Goal: Task Accomplishment & Management: Complete application form

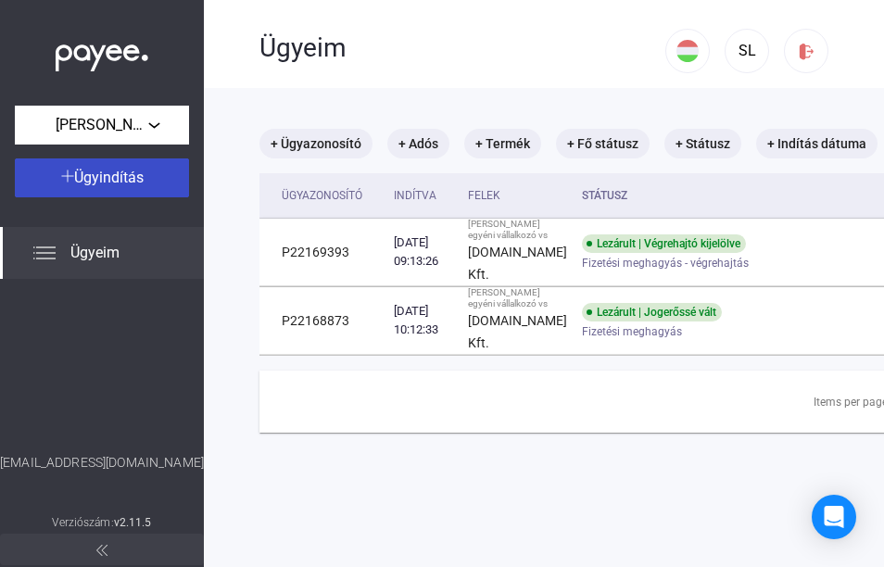
click at [96, 178] on span "Ügyindítás" at bounding box center [109, 178] width 70 height 18
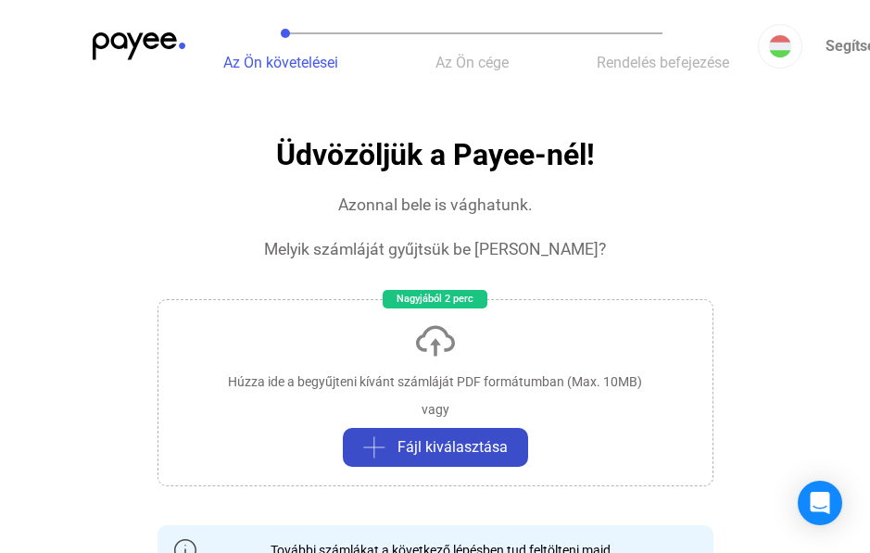
click at [453, 438] on span "Fájl kiválasztása" at bounding box center [453, 448] width 110 height 22
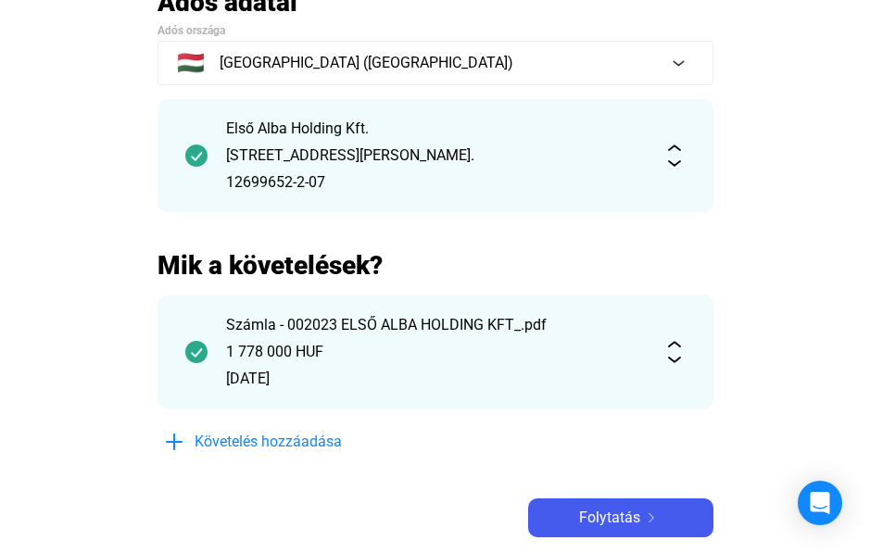
scroll to position [185, 0]
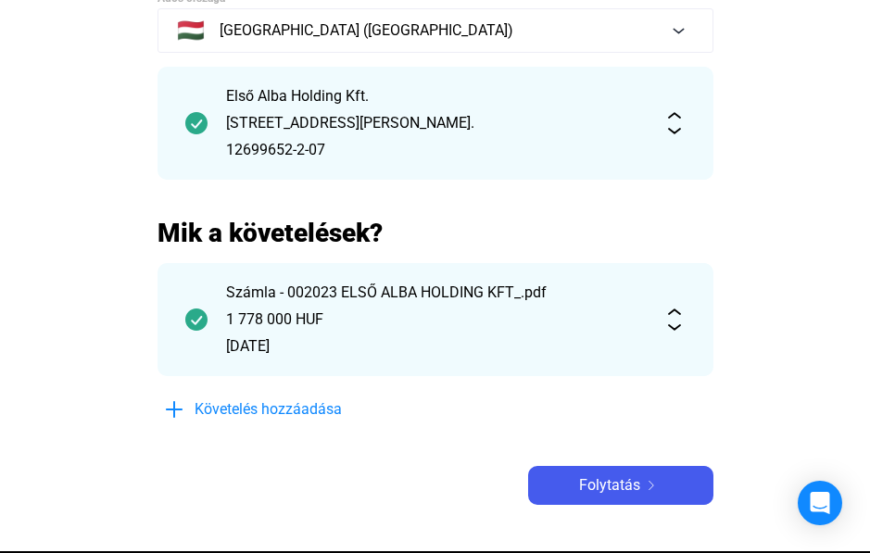
click at [676, 328] on img at bounding box center [675, 320] width 22 height 22
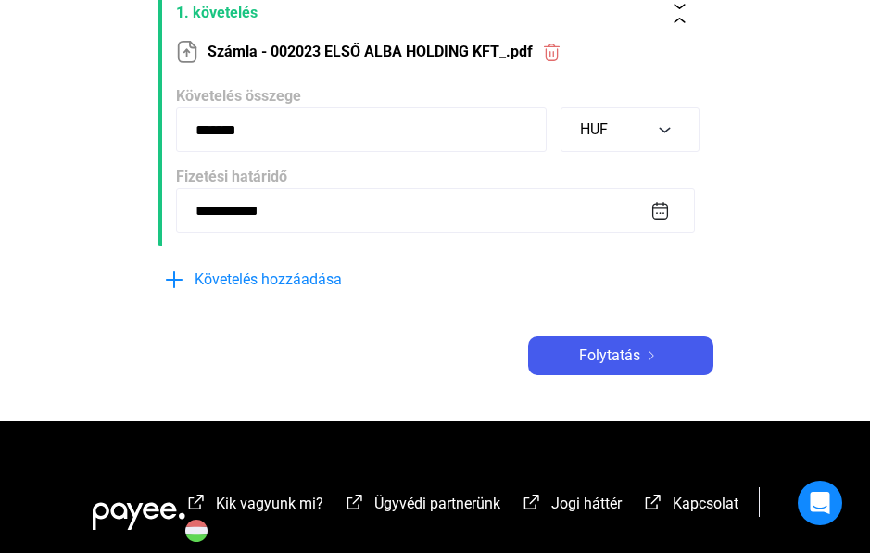
scroll to position [463, 0]
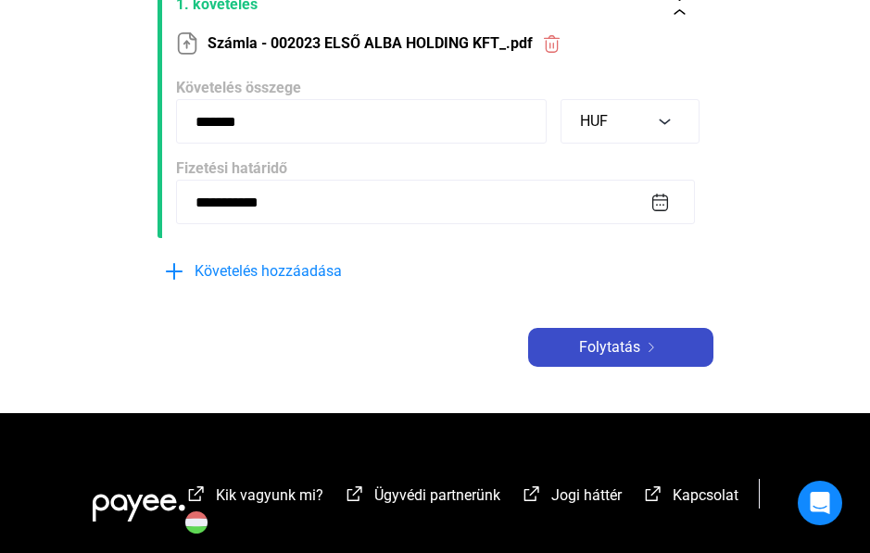
click at [640, 346] on img at bounding box center [651, 347] width 22 height 9
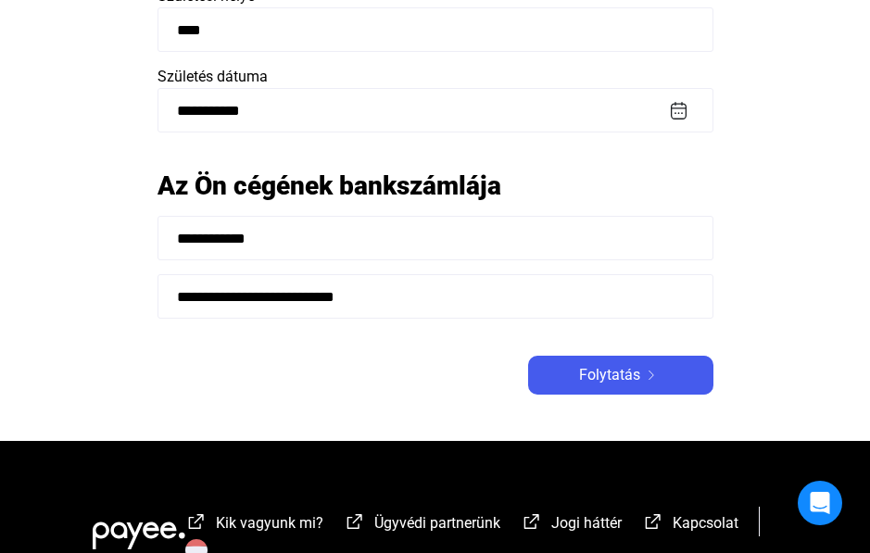
scroll to position [463, 0]
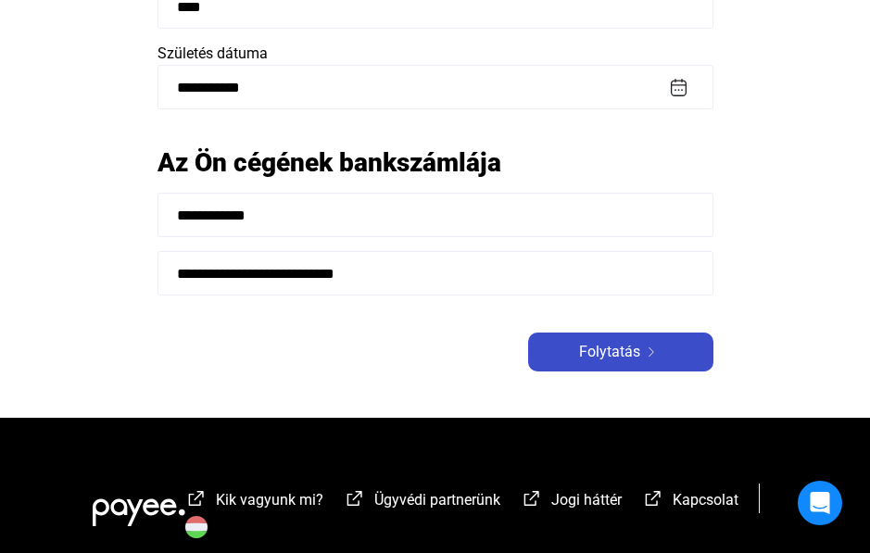
click at [605, 349] on span "Folytatás" at bounding box center [609, 352] width 61 height 22
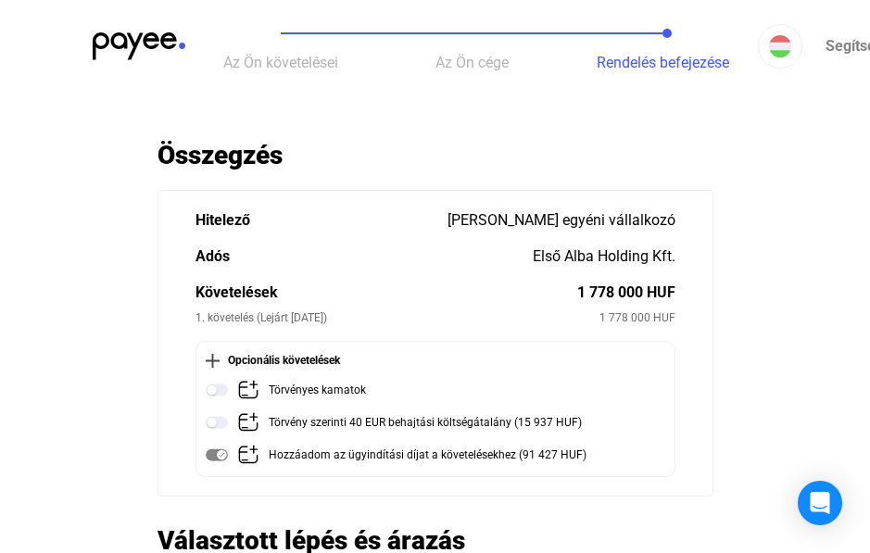
click at [847, 32] on div at bounding box center [435, 41] width 870 height 83
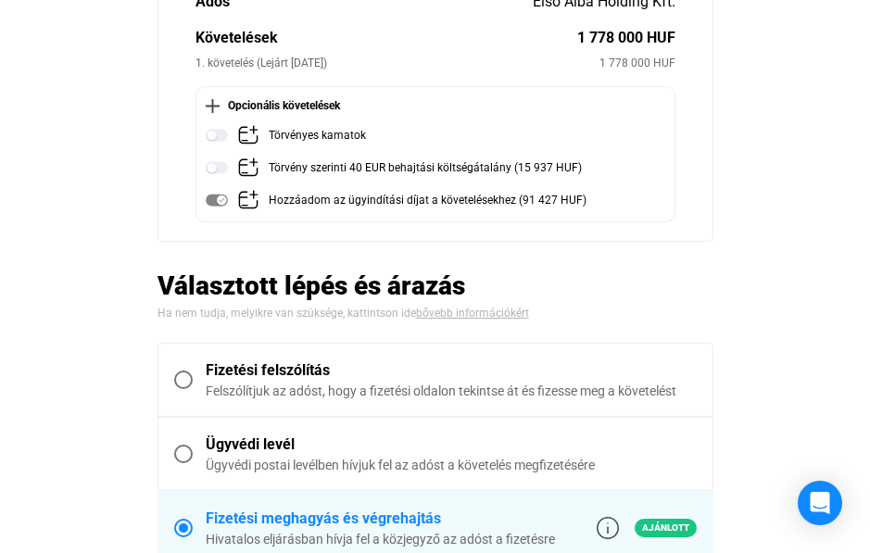
scroll to position [371, 0]
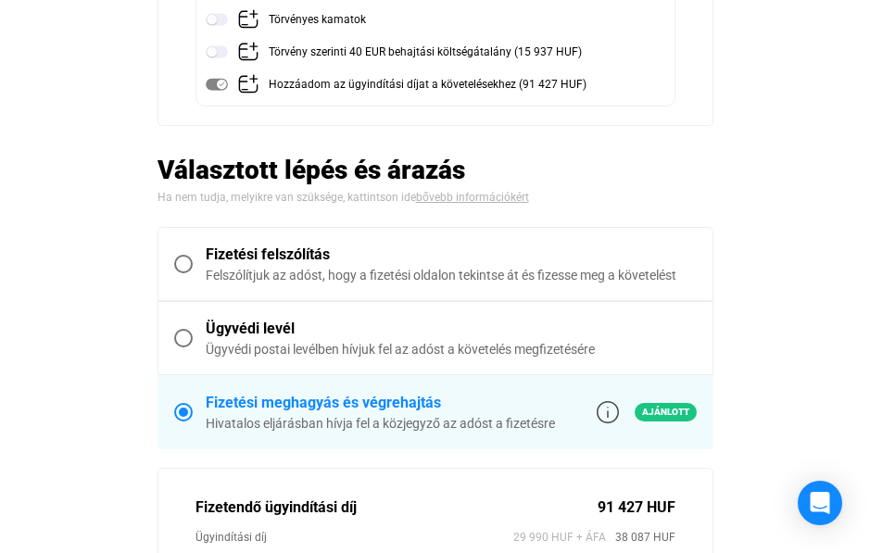
click at [180, 335] on span at bounding box center [183, 338] width 19 height 19
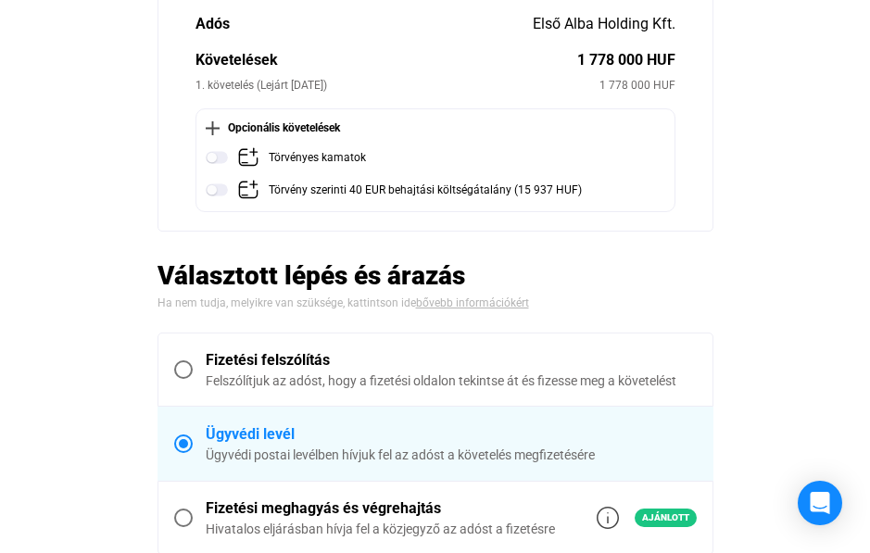
scroll to position [185, 0]
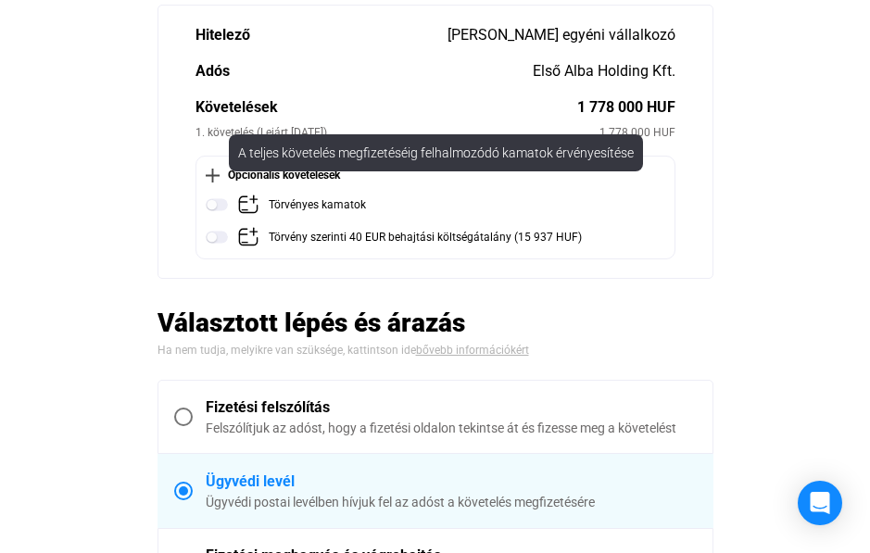
click at [222, 200] on img at bounding box center [217, 205] width 22 height 22
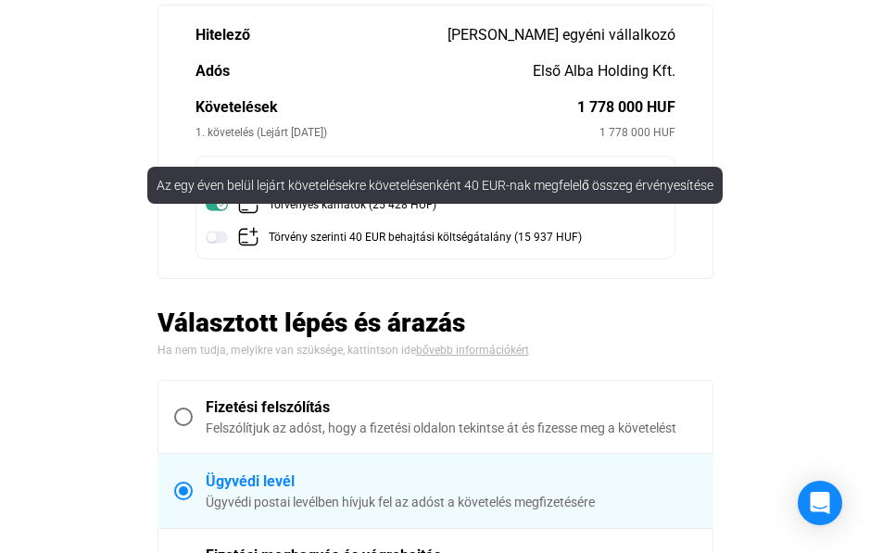
click at [219, 237] on img at bounding box center [217, 237] width 22 height 22
click at [210, 235] on img at bounding box center [217, 237] width 22 height 22
click at [212, 204] on mat-tooltip-component "Az egy éven belül lejárt követelésekre követelésenként 40 EUR-nak megfelelő öss…" at bounding box center [435, 186] width 620 height 82
click at [205, 204] on mat-tooltip-component "Az egy éven belül lejárt követelésekre követelésenként 40 EUR-nak megfelelő öss…" at bounding box center [435, 186] width 620 height 82
click at [208, 204] on mat-tooltip-component "Az egy éven belül lejárt követelésekre követelésenként 40 EUR-nak megfelelő öss…" at bounding box center [435, 186] width 620 height 82
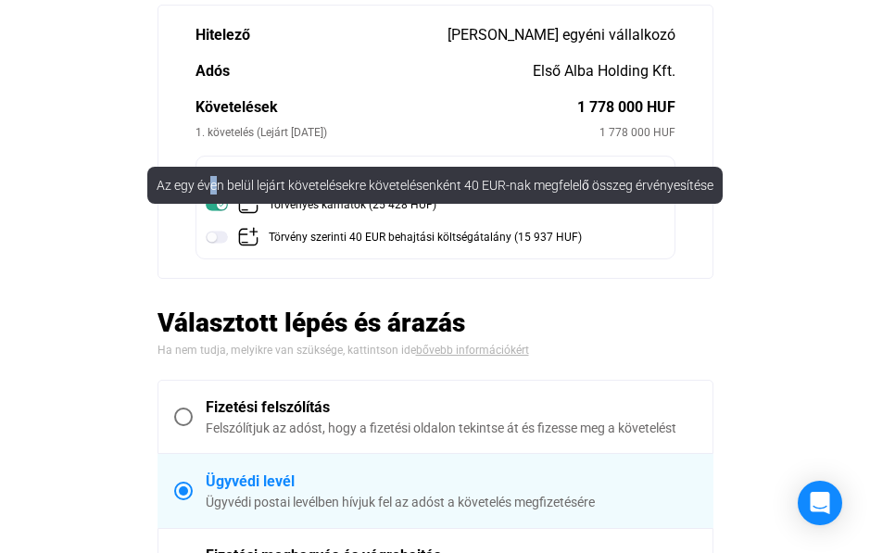
click at [215, 206] on mat-tooltip-component "Az egy éven belül lejárt követelésekre követelésenként 40 EUR-nak megfelelő öss…" at bounding box center [435, 186] width 620 height 82
click at [130, 223] on mat-tooltip-component "Az egy éven belül lejárt követelésekre követelésenként 40 EUR-nak megfelelő öss…" at bounding box center [435, 186] width 620 height 82
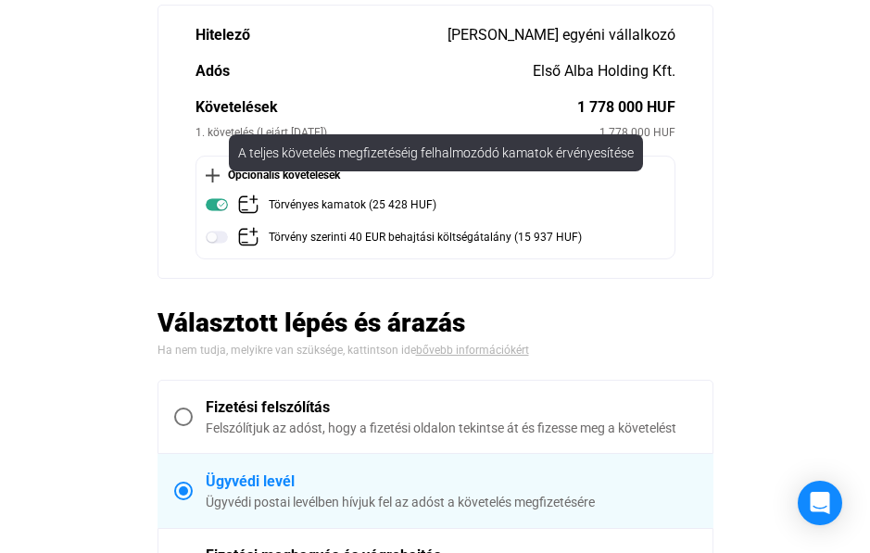
click at [220, 209] on img at bounding box center [217, 205] width 22 height 22
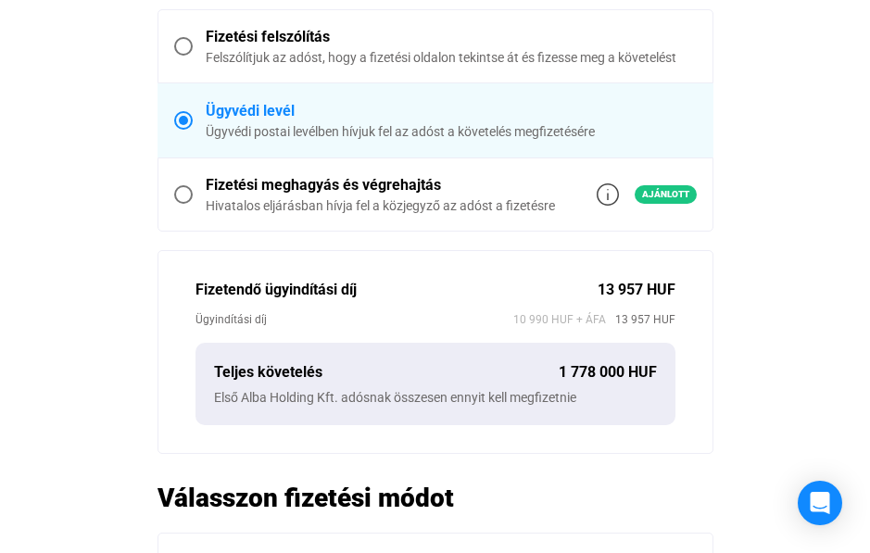
scroll to position [0, 0]
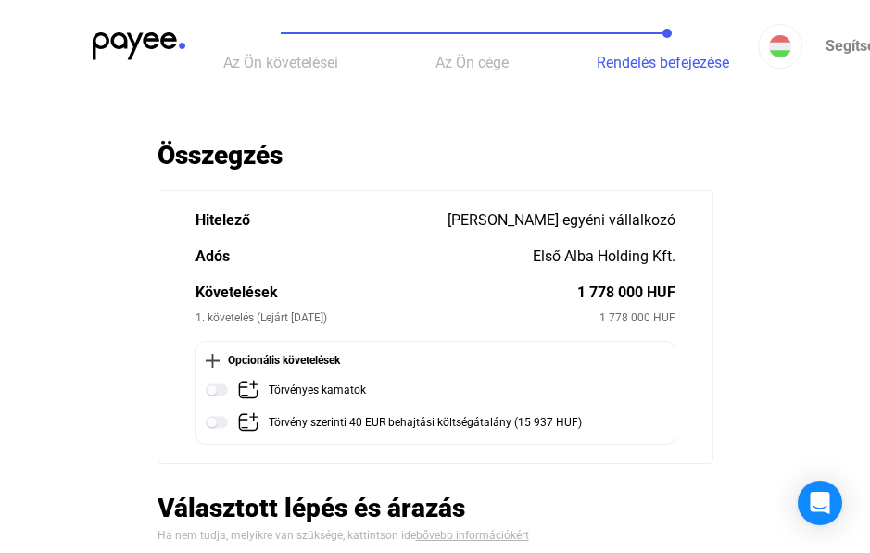
click at [291, 64] on span "Az Ön követelései" at bounding box center [280, 63] width 115 height 18
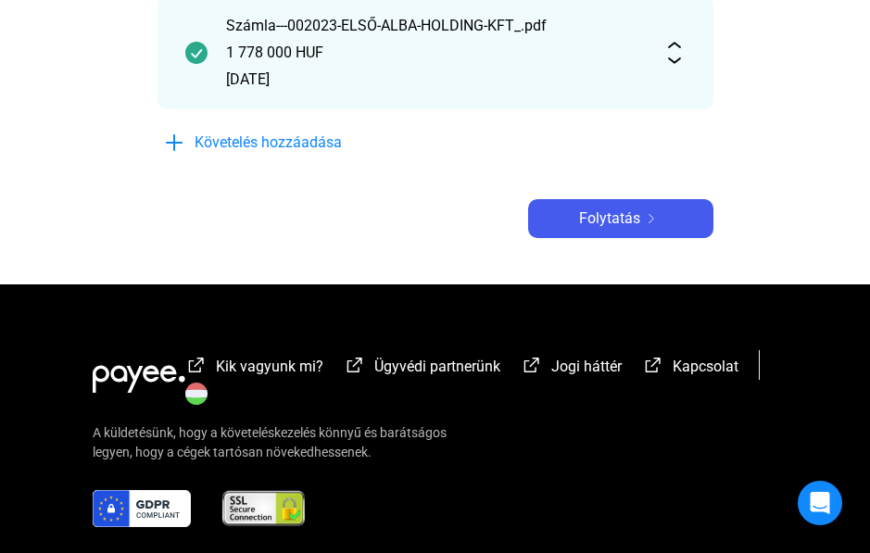
scroll to position [463, 0]
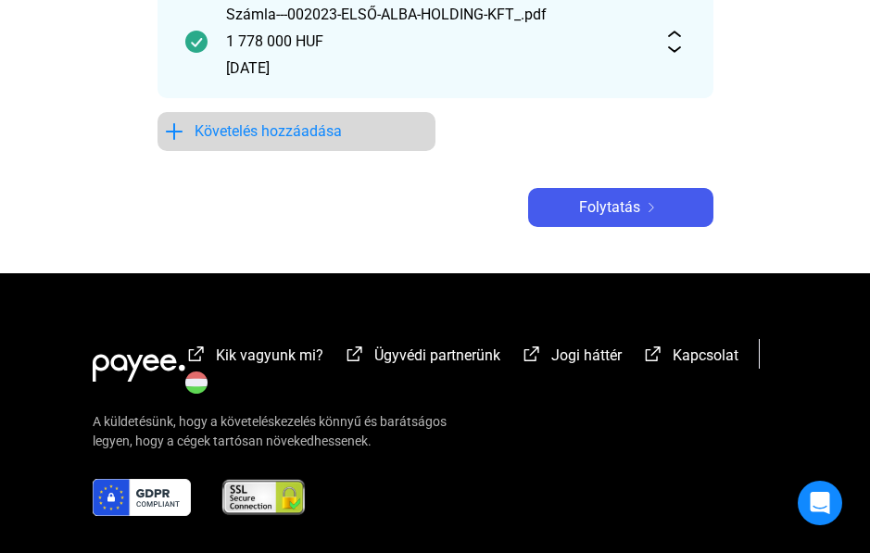
click at [285, 134] on span "Követelés hozzáadása" at bounding box center [268, 131] width 147 height 22
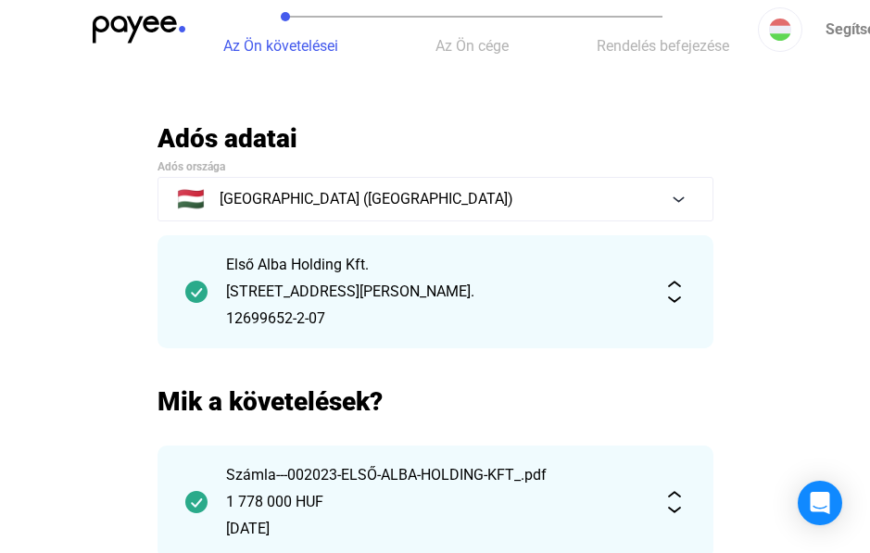
scroll to position [0, 0]
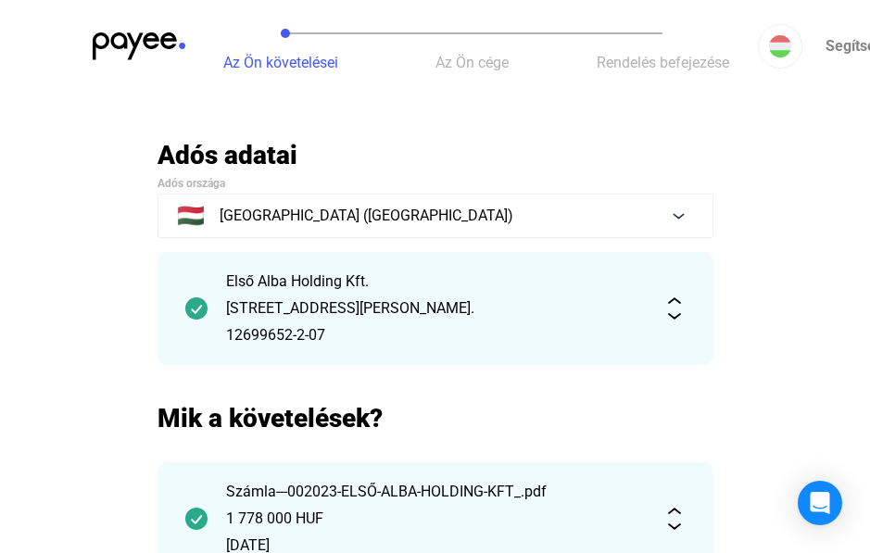
click at [432, 48] on button "Az Ön cége" at bounding box center [471, 46] width 191 height 93
click at [490, 64] on span "Az Ön cége" at bounding box center [472, 63] width 73 height 18
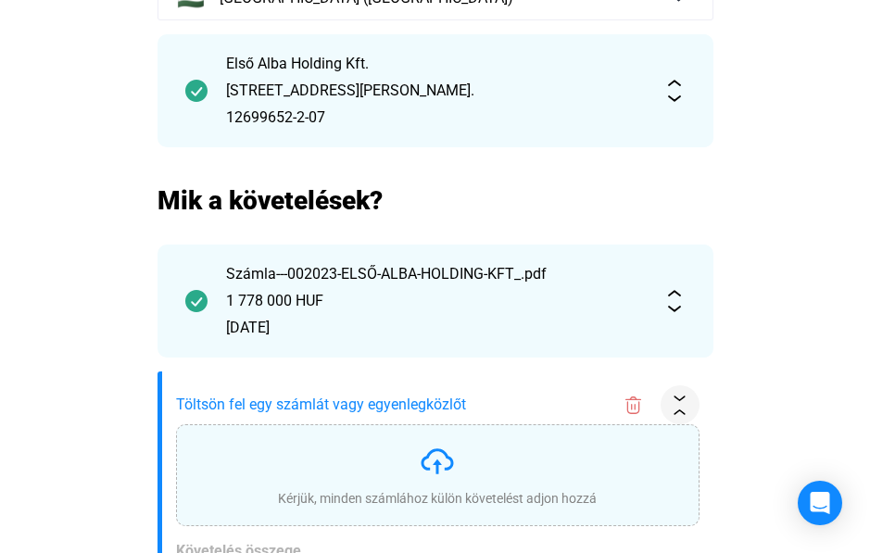
scroll to position [556, 0]
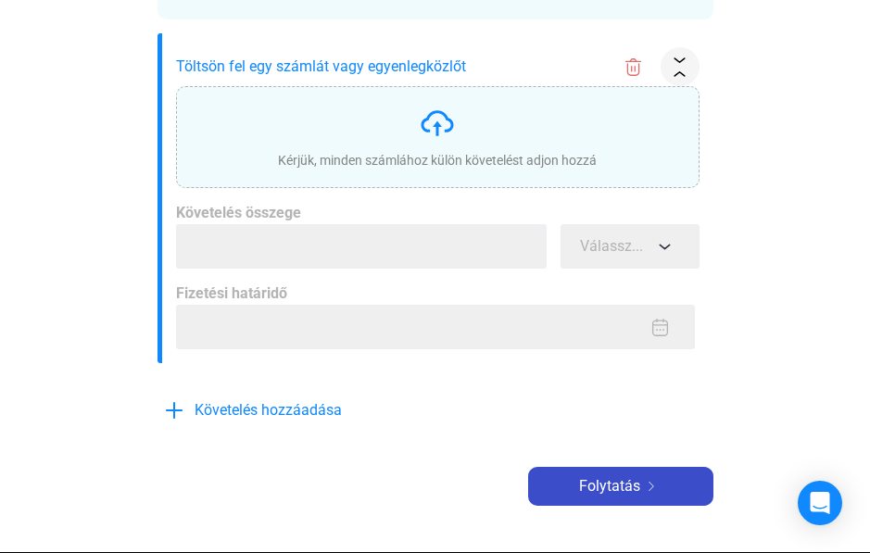
click at [616, 485] on span "Folytatás" at bounding box center [609, 486] width 61 height 22
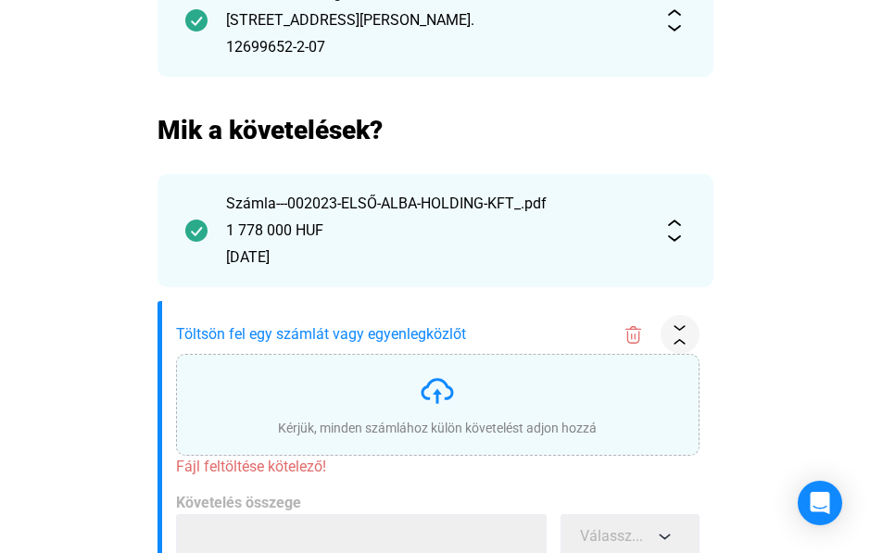
scroll to position [278, 0]
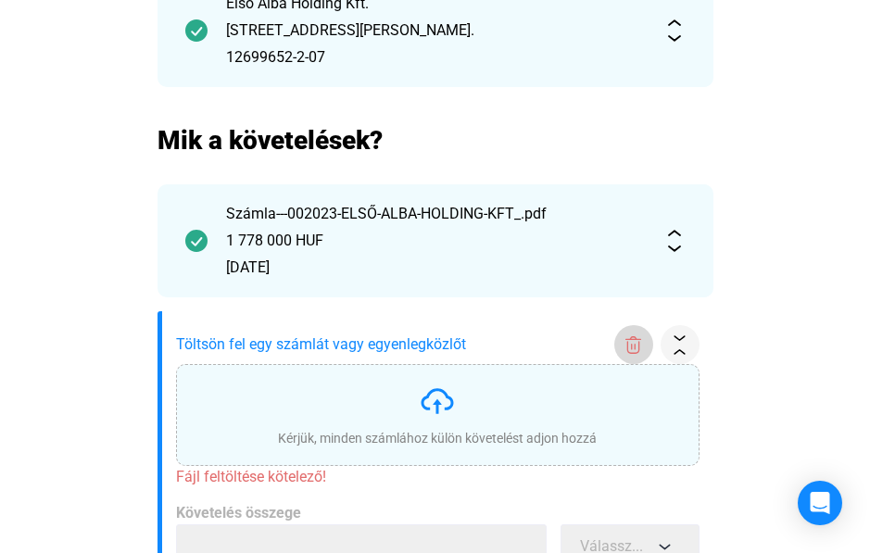
click at [627, 342] on img at bounding box center [633, 345] width 19 height 19
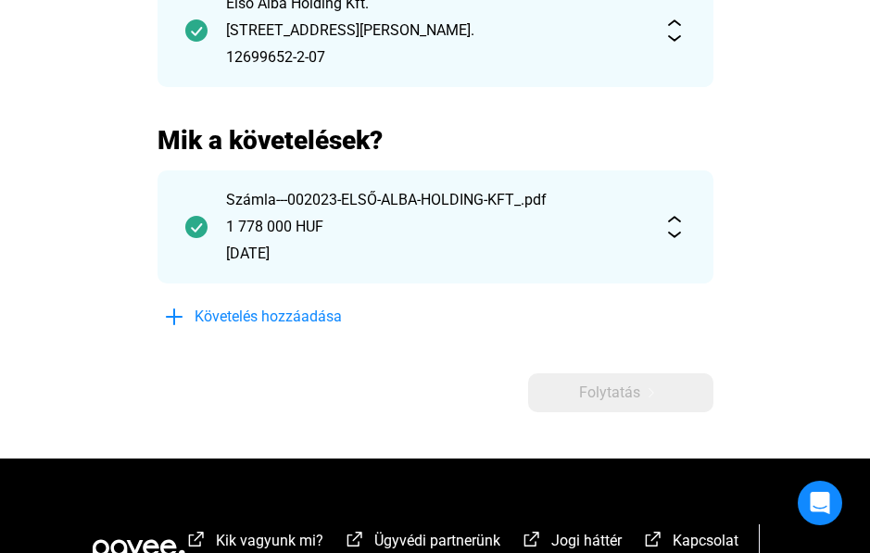
click at [675, 218] on img at bounding box center [675, 227] width 22 height 22
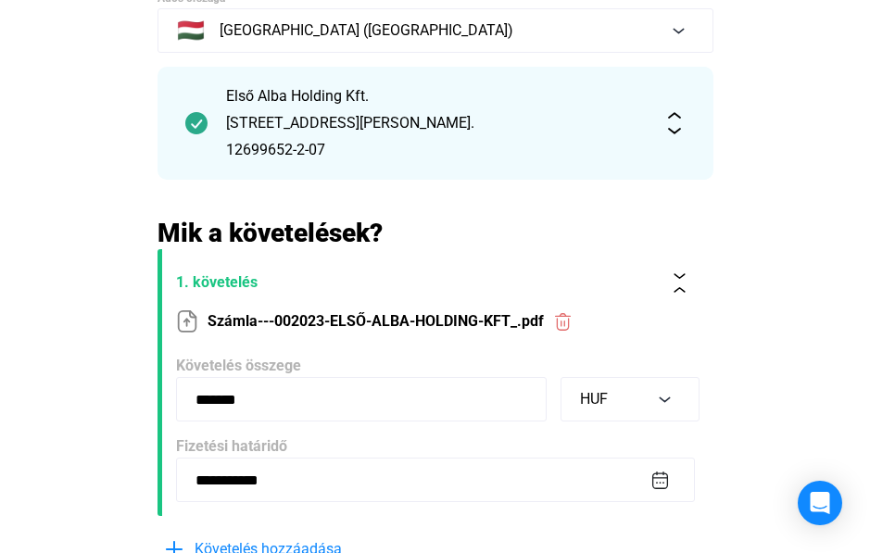
scroll to position [93, 0]
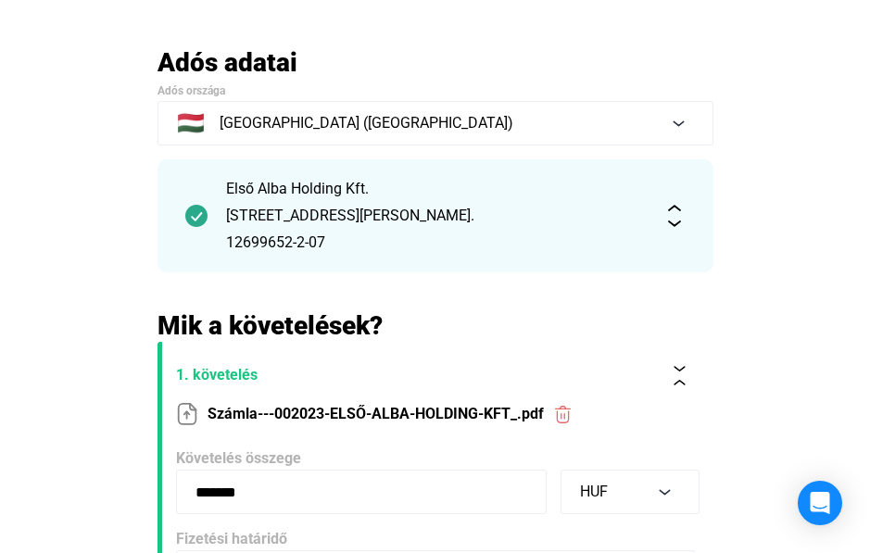
click at [678, 217] on img at bounding box center [675, 216] width 22 height 22
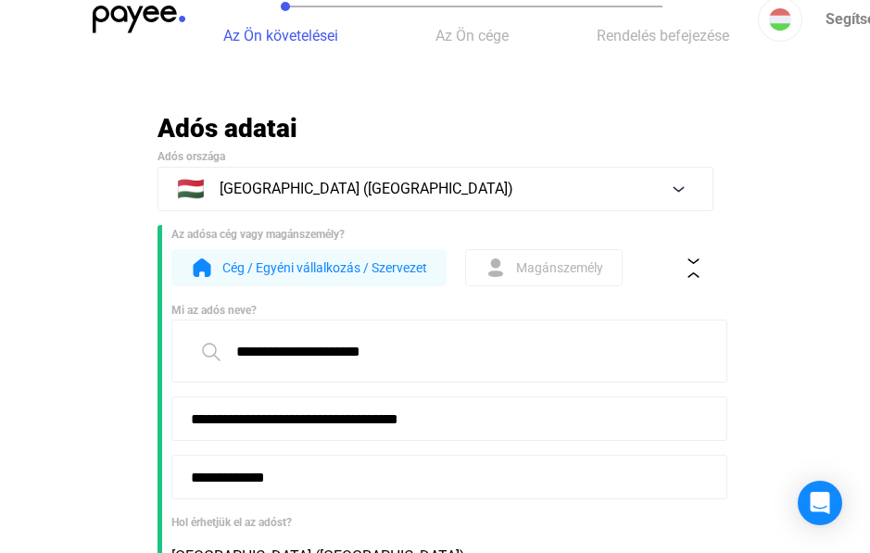
scroll to position [0, 0]
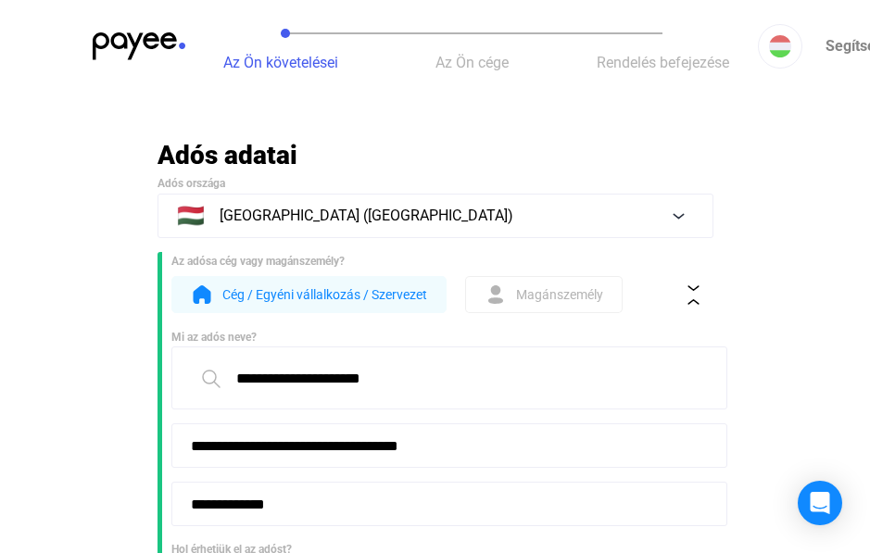
click at [278, 55] on span "Az Ön követelései" at bounding box center [280, 63] width 115 height 18
click at [457, 56] on span "Az Ön cége" at bounding box center [472, 63] width 73 height 18
click at [290, 57] on span "Az Ön követelései" at bounding box center [280, 63] width 115 height 18
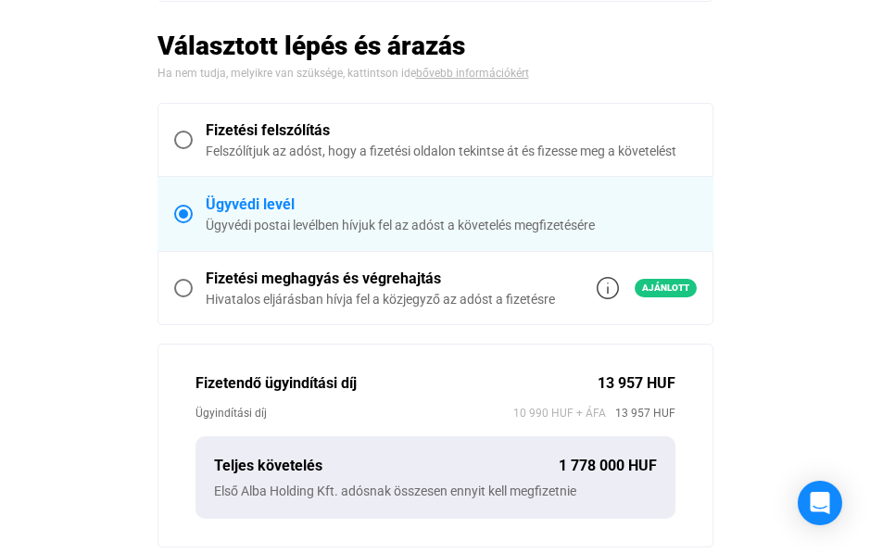
scroll to position [463, 0]
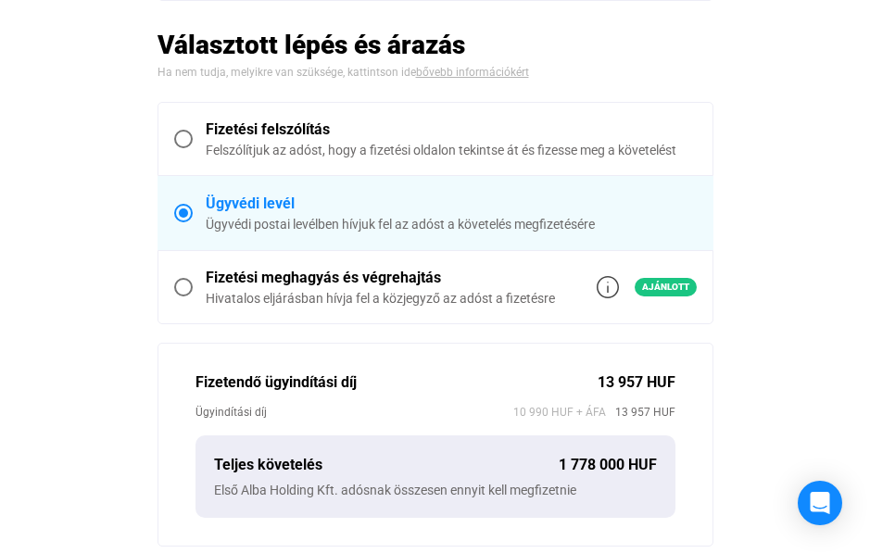
click at [582, 142] on div "Felszólítjuk az adóst, hogy a fizetési oldalon tekintse át és fizesse meg a köv…" at bounding box center [451, 150] width 491 height 19
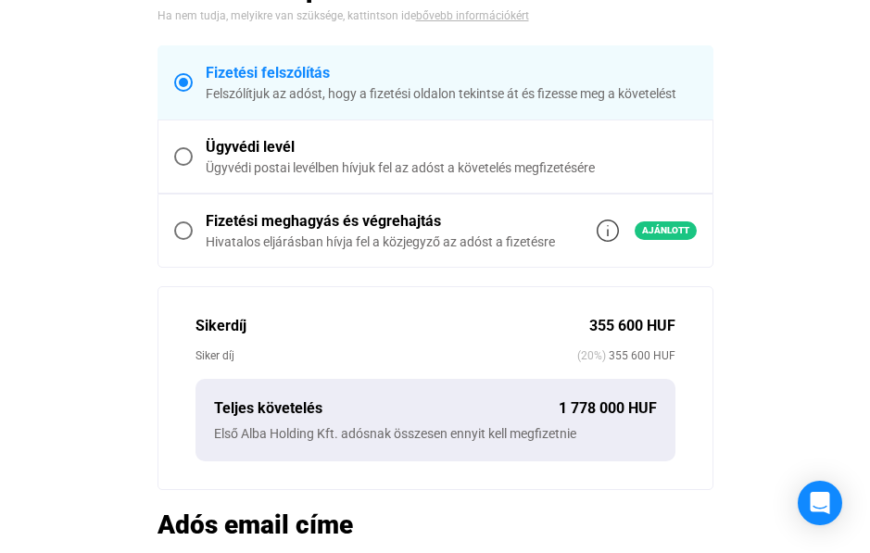
scroll to position [371, 0]
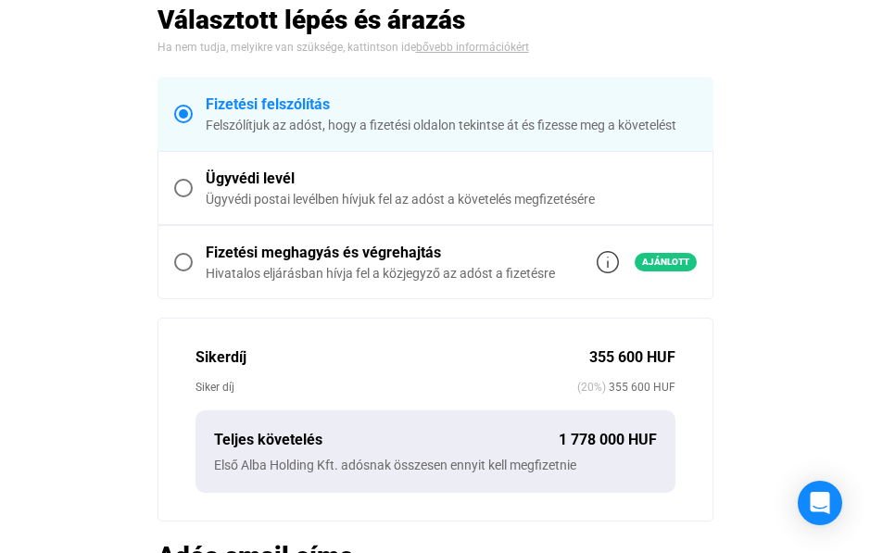
click at [183, 186] on span at bounding box center [183, 188] width 19 height 19
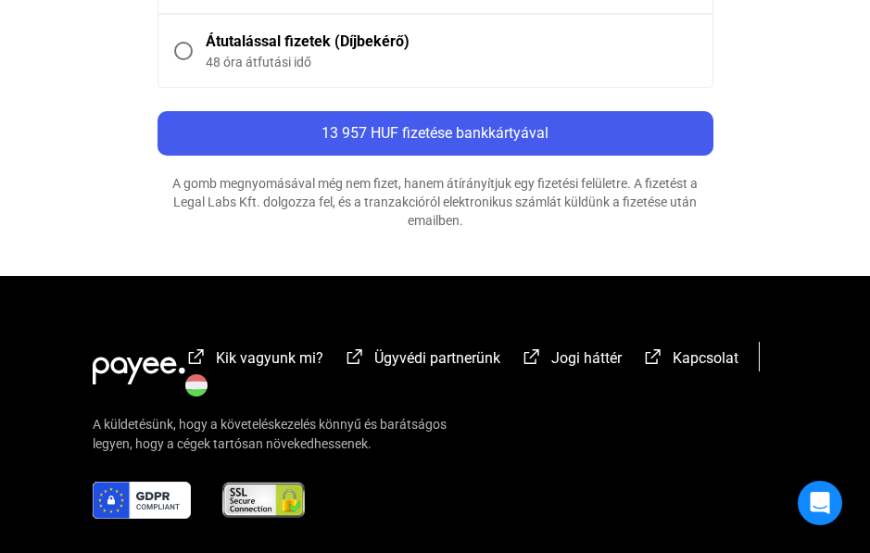
scroll to position [952, 0]
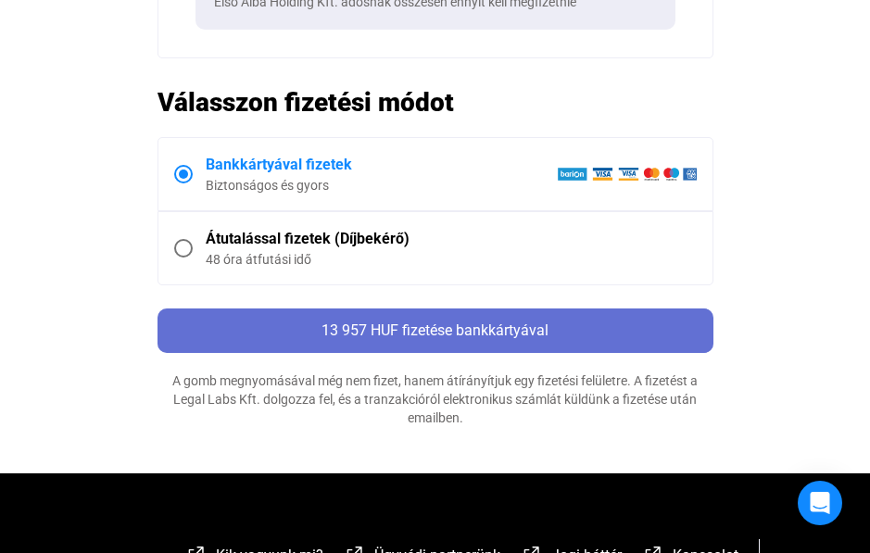
click at [465, 333] on span "13 957 HUF fizetése bankkártyával" at bounding box center [435, 331] width 227 height 18
